Goal: Task Accomplishment & Management: Use online tool/utility

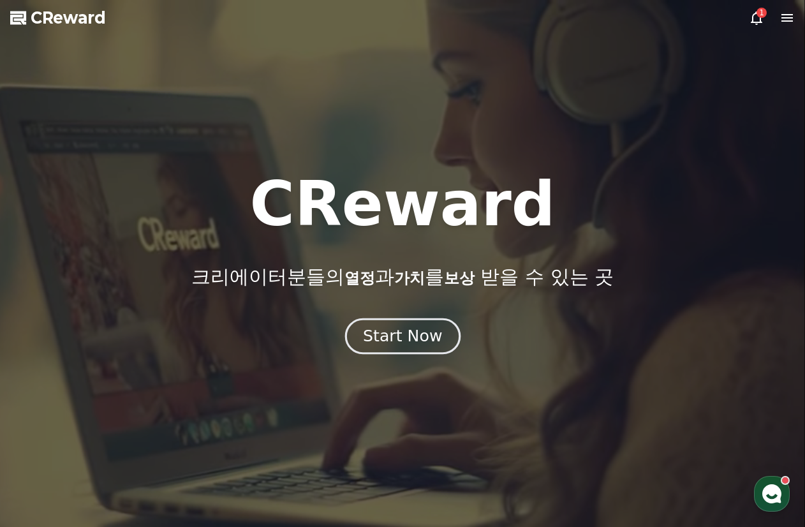
click at [422, 327] on div "Start Now" at bounding box center [402, 336] width 79 height 22
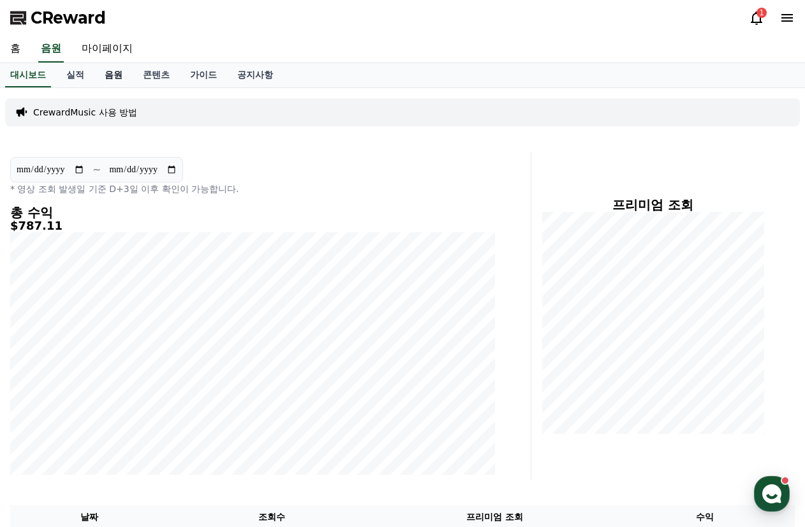
click at [105, 79] on link "음원" at bounding box center [113, 75] width 38 height 24
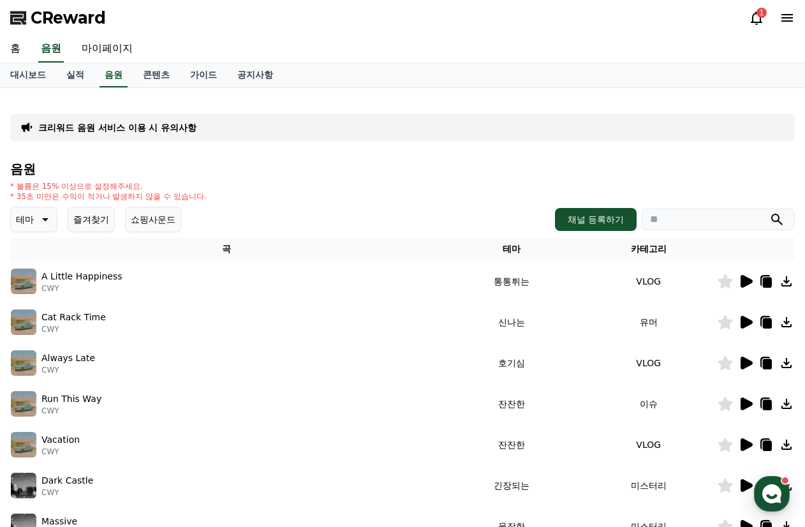
click at [743, 281] on icon at bounding box center [747, 281] width 12 height 13
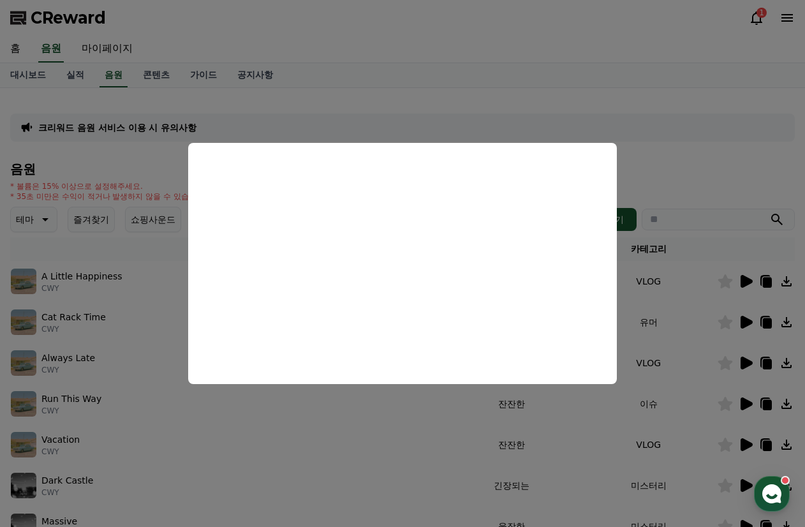
click at [76, 337] on button "close modal" at bounding box center [402, 263] width 805 height 527
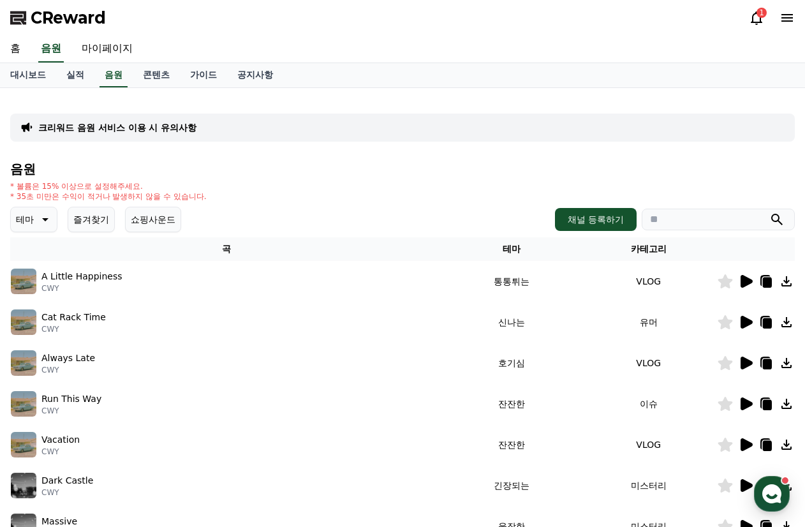
click at [739, 322] on icon at bounding box center [745, 322] width 15 height 15
